Goal: Information Seeking & Learning: Find specific fact

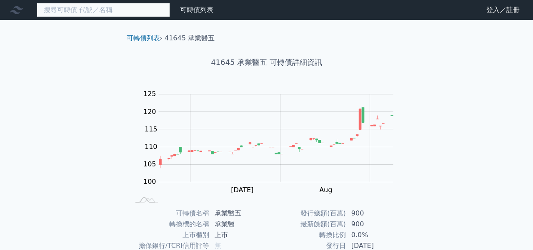
click at [102, 14] on input at bounding box center [103, 10] width 133 height 14
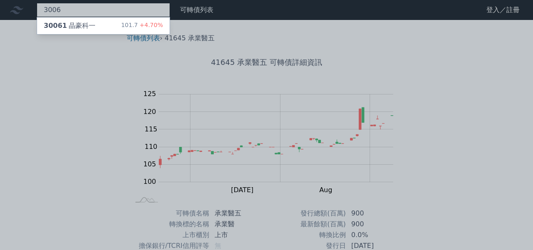
type input "3006"
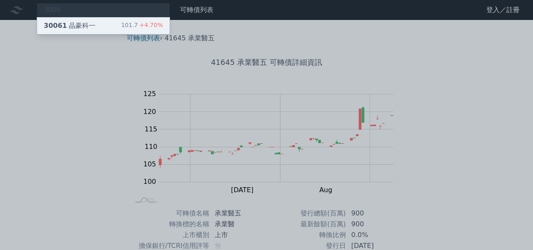
click at [101, 27] on div "30061 晶豪科一 101.7 +4.70%" at bounding box center [103, 26] width 133 height 17
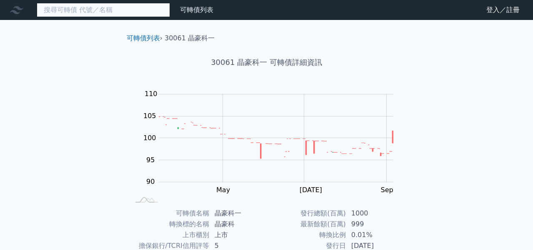
click at [113, 4] on input at bounding box center [103, 10] width 133 height 14
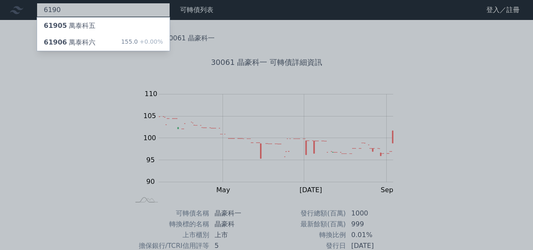
type input "6190"
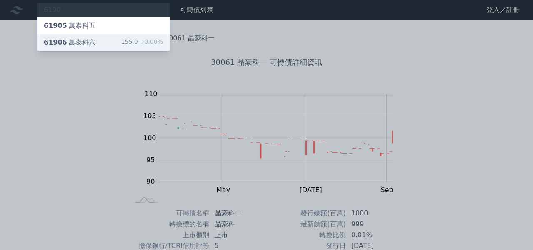
click at [112, 39] on div "61906 萬泰科六 155.0 +0.00%" at bounding box center [103, 42] width 133 height 17
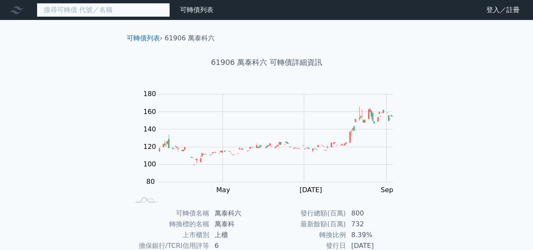
click at [126, 11] on input at bounding box center [103, 10] width 133 height 14
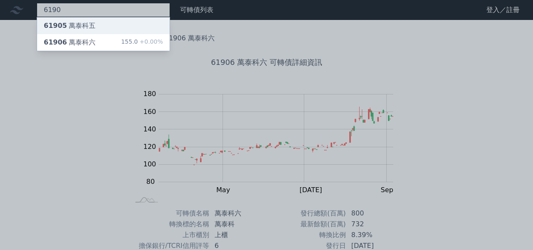
type input "6190"
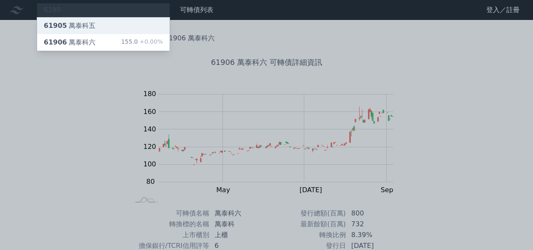
click at [123, 28] on div "61905 萬泰科五" at bounding box center [103, 26] width 133 height 17
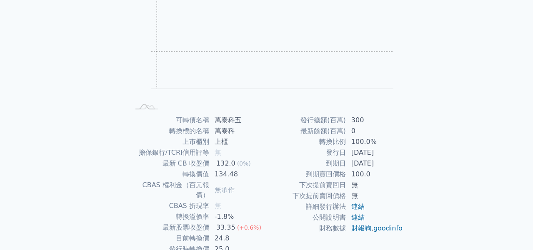
scroll to position [116, 0]
